Goal: Task Accomplishment & Management: Complete application form

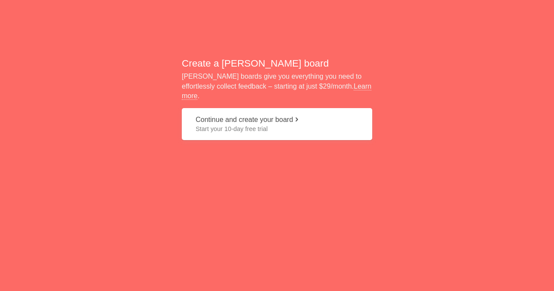
click at [268, 128] on span "Start your 10-day free trial" at bounding box center [277, 129] width 163 height 9
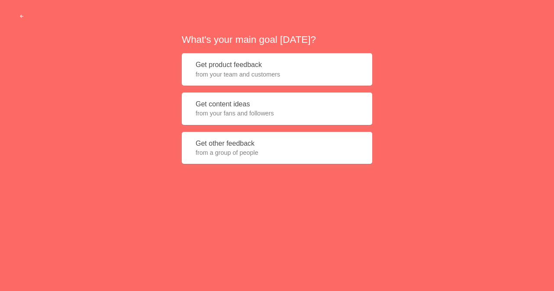
click at [236, 66] on button "Get product feedback from your team and customers" at bounding box center [277, 69] width 190 height 32
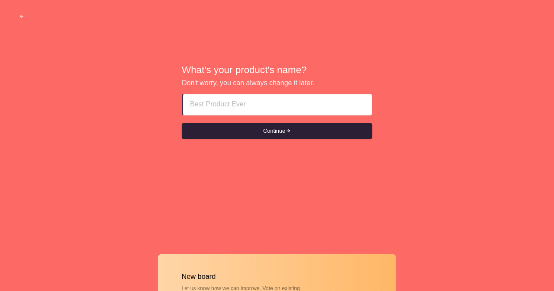
paste input "Independent Escort Girls In [GEOGRAPHIC_DATA] ^****^ [PHONE_NUMBER] ^****^ Paki…"
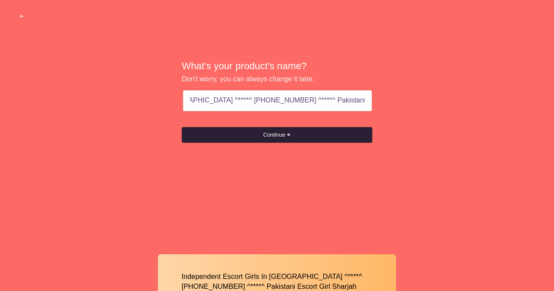
click at [287, 138] on button "Continue" at bounding box center [277, 135] width 190 height 16
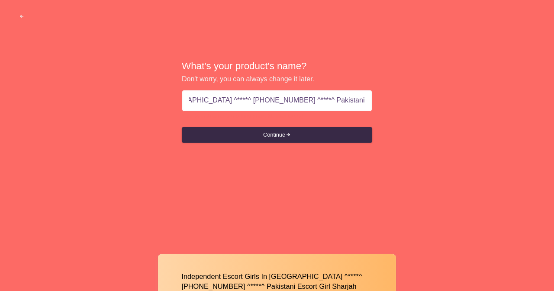
scroll to position [0, 0]
drag, startPoint x: 414, startPoint y: 215, endPoint x: 414, endPoint y: 247, distance: 32.0
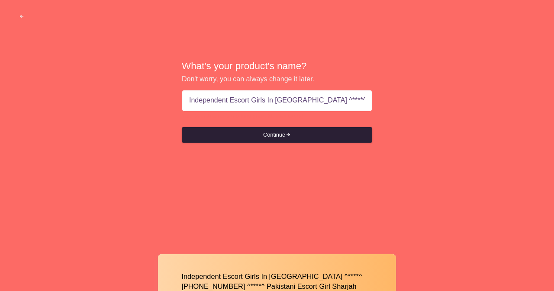
click at [291, 138] on button "Continue" at bounding box center [277, 135] width 190 height 16
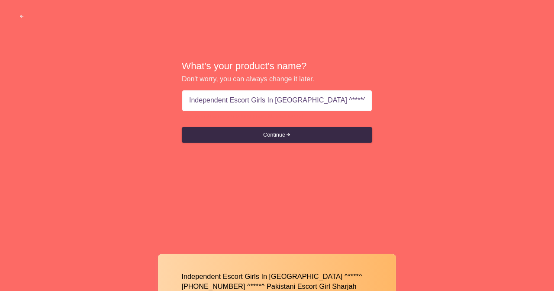
drag, startPoint x: 296, startPoint y: 100, endPoint x: 445, endPoint y: 94, distance: 149.4
click at [445, 94] on div "What's your product's name? Don't worry, you can always change it later. Indepe…" at bounding box center [277, 102] width 554 height 204
type input "Independent Escort Girls In [GEOGRAPHIC_DATA]"
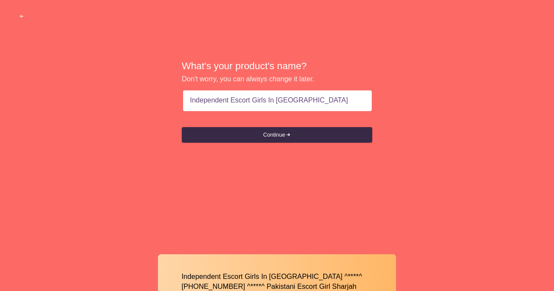
scroll to position [0, 0]
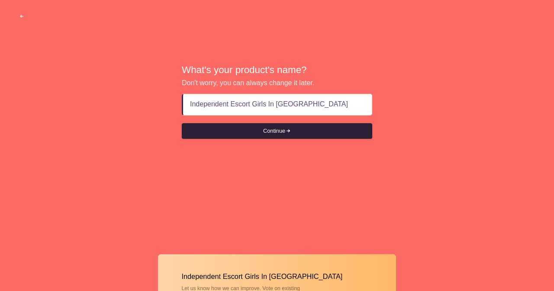
click at [281, 134] on button "Continue" at bounding box center [277, 131] width 190 height 16
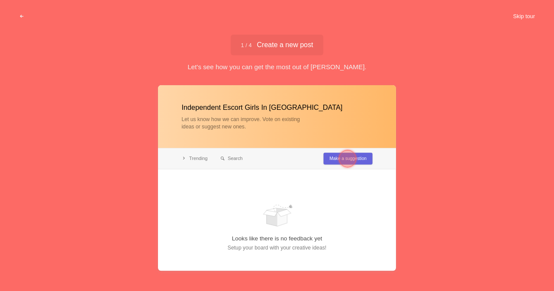
click at [529, 12] on button "Skip tour" at bounding box center [523, 17] width 43 height 16
